Goal: Transaction & Acquisition: Purchase product/service

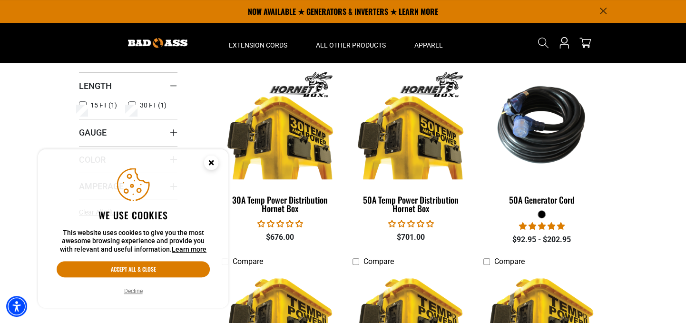
scroll to position [86, 0]
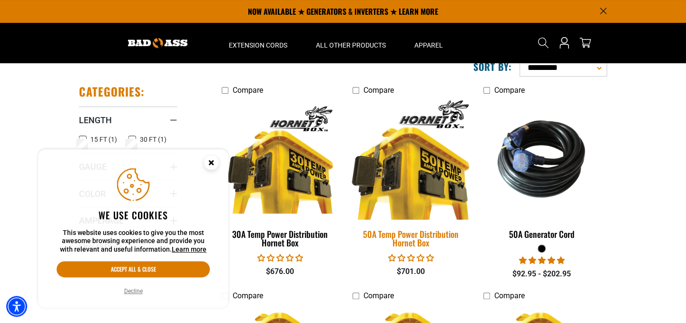
click at [424, 234] on div "50A Temp Power Distribution Hornet Box" at bounding box center [410, 238] width 117 height 17
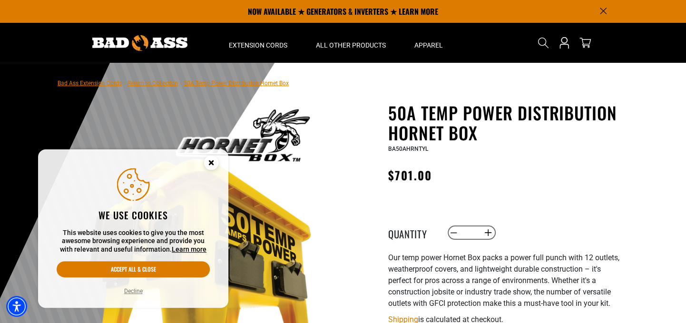
click at [213, 162] on circle "Cookie Consent" at bounding box center [211, 163] width 14 height 14
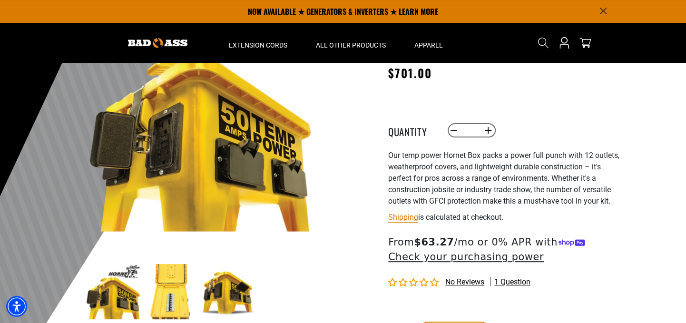
scroll to position [86, 0]
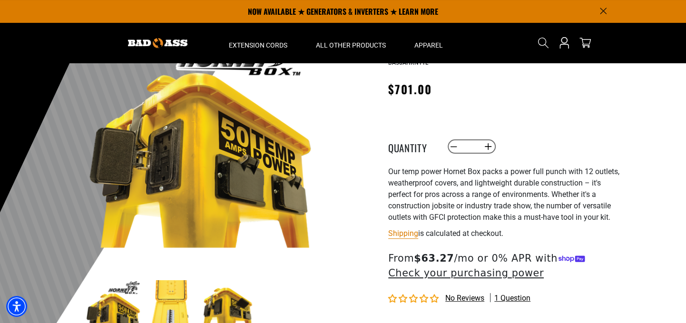
click at [201, 148] on img at bounding box center [200, 133] width 229 height 229
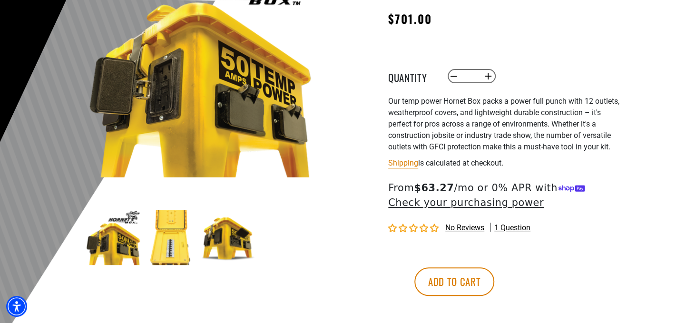
scroll to position [173, 0]
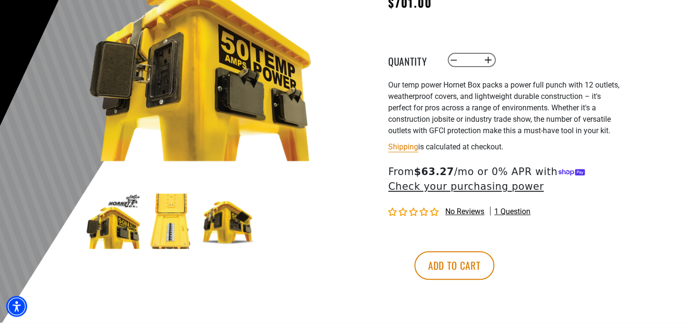
click at [166, 229] on img at bounding box center [170, 221] width 55 height 55
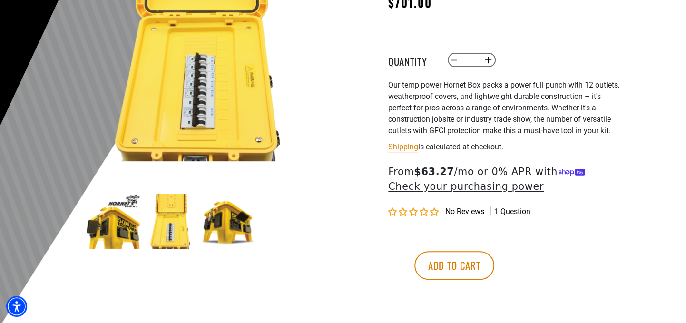
click at [223, 222] on img at bounding box center [228, 221] width 55 height 55
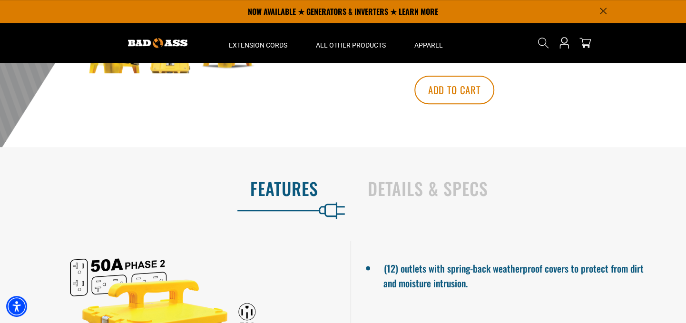
scroll to position [346, 0]
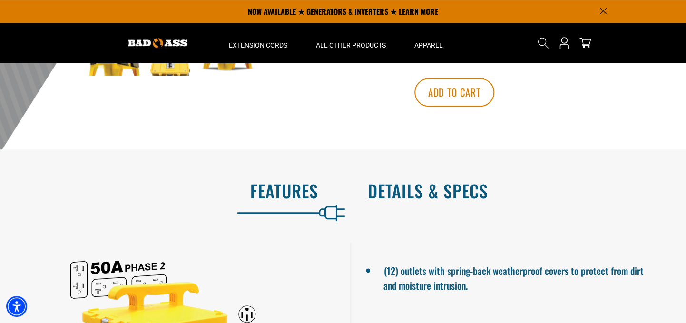
click at [429, 191] on h2 "Details & Specs" at bounding box center [517, 191] width 298 height 20
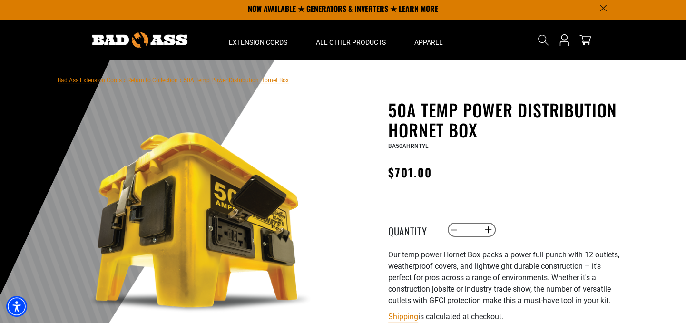
scroll to position [0, 0]
